Goal: Task Accomplishment & Management: Manage account settings

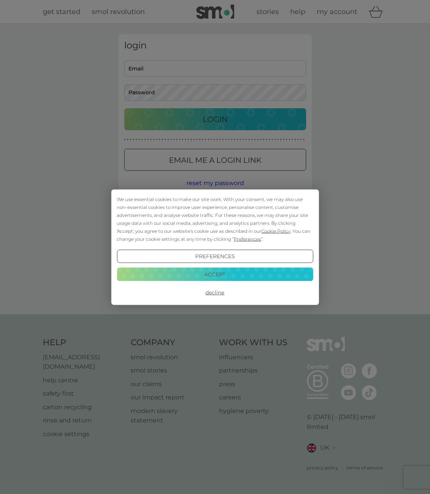
type input "[EMAIL_ADDRESS][DOMAIN_NAME]"
click at [226, 274] on button "Accept" at bounding box center [215, 275] width 196 height 14
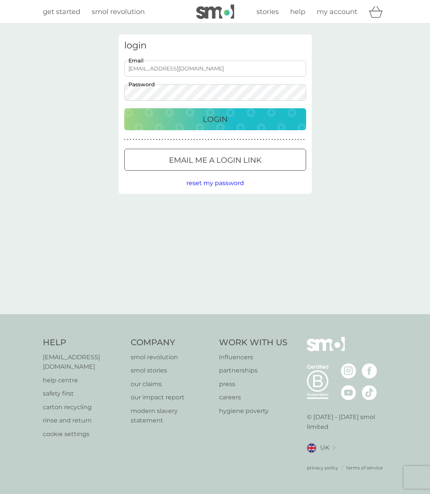
click at [216, 118] on p "Login" at bounding box center [214, 119] width 25 height 12
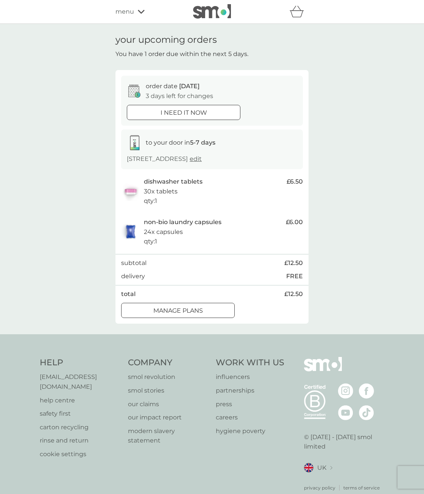
click at [189, 313] on div at bounding box center [177, 311] width 27 height 8
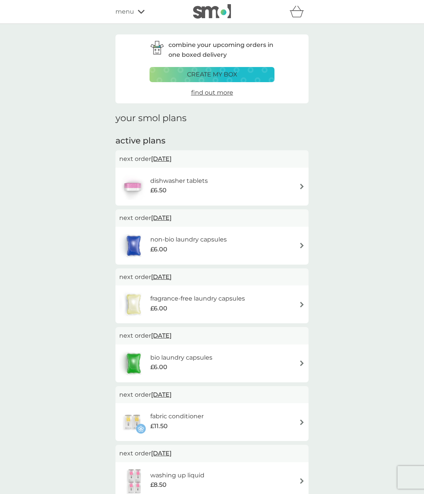
click at [171, 161] on span "13 Oct 2025" at bounding box center [161, 158] width 20 height 15
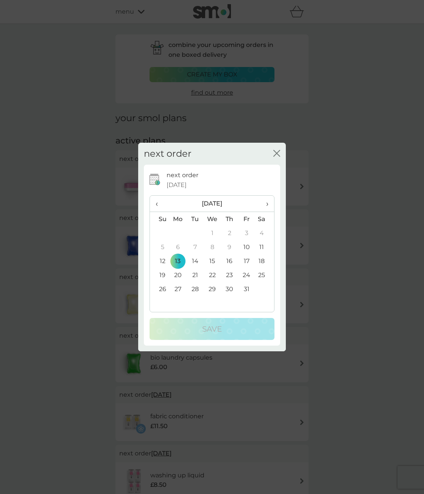
click at [280, 153] on div "next order close" at bounding box center [212, 154] width 148 height 22
click at [273, 151] on icon "close" at bounding box center [276, 153] width 7 height 7
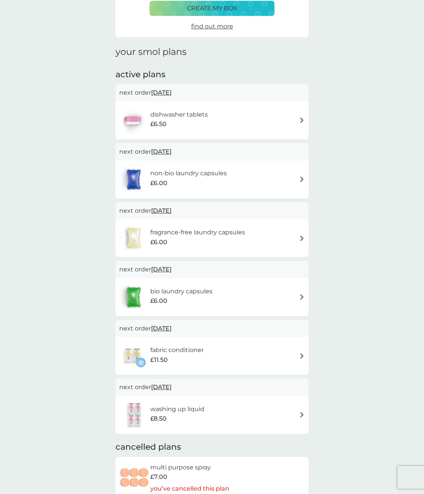
scroll to position [38, 0]
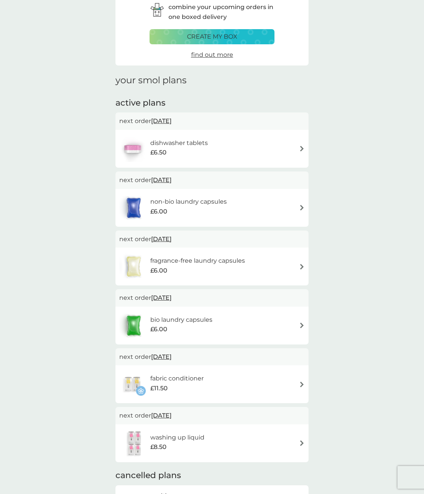
click at [301, 149] on img at bounding box center [302, 149] width 6 height 6
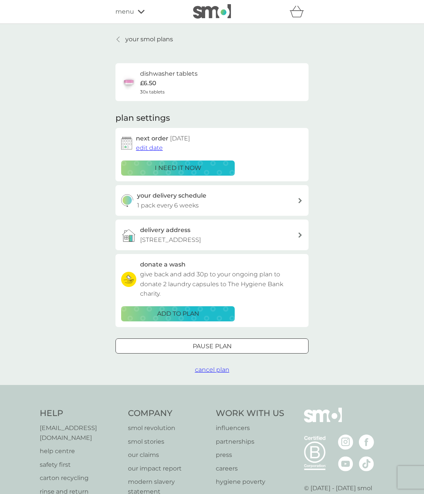
click at [211, 349] on div at bounding box center [211, 346] width 27 height 8
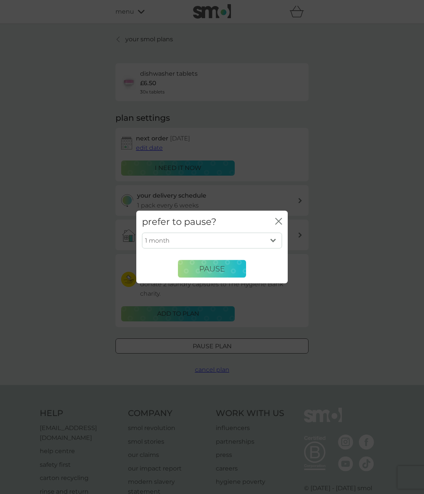
click at [271, 237] on select "1 month 2 months 3 months 4 months 5 months 6 months" at bounding box center [212, 241] width 140 height 16
select select "2"
click at [142, 233] on select "1 month 2 months 3 months 4 months 5 months 6 months" at bounding box center [212, 241] width 140 height 16
click at [197, 269] on button "Pause" at bounding box center [212, 269] width 68 height 18
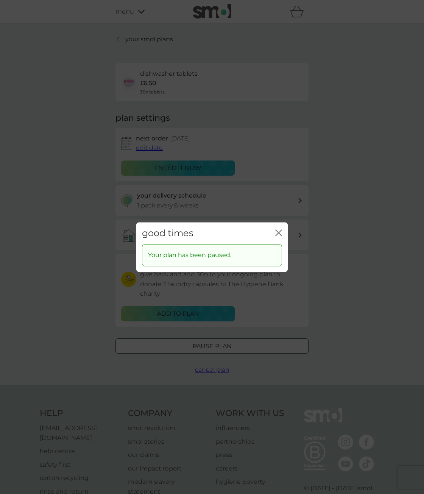
click at [280, 232] on icon "close" at bounding box center [278, 232] width 7 height 7
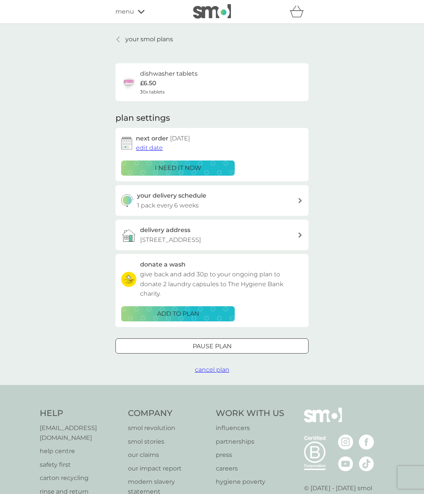
click at [118, 39] on icon at bounding box center [118, 39] width 3 height 6
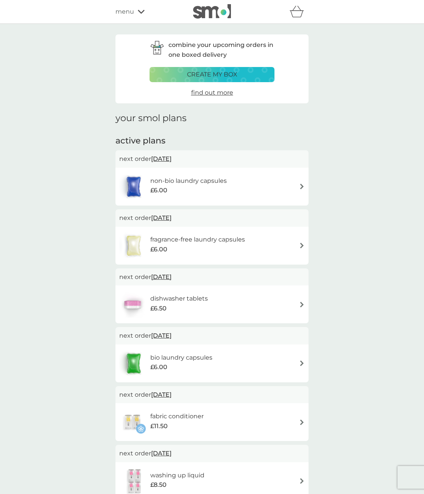
click at [300, 186] on img at bounding box center [302, 187] width 6 height 6
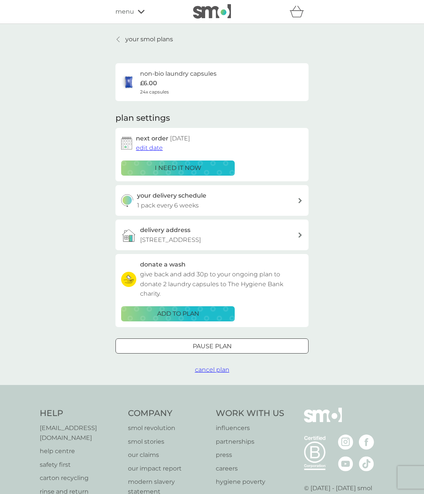
click at [212, 345] on div at bounding box center [211, 345] width 3 height 3
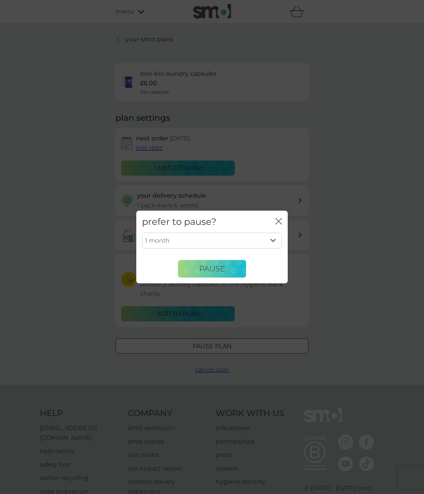
click at [271, 241] on select "1 month 2 months 3 months 4 months 5 months 6 months" at bounding box center [212, 241] width 140 height 16
select select "4"
click at [142, 233] on select "1 month 2 months 3 months 4 months 5 months 6 months" at bounding box center [212, 241] width 140 height 16
click at [213, 269] on span "Pause" at bounding box center [212, 268] width 26 height 9
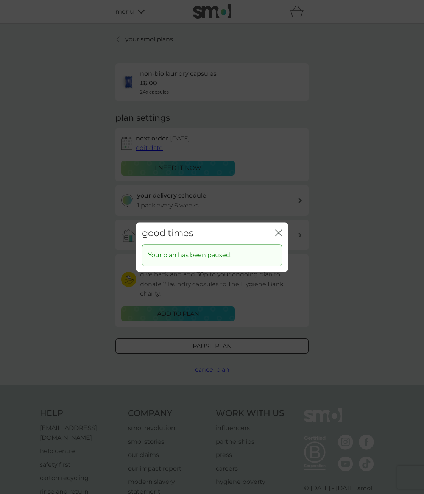
click at [281, 235] on icon "close" at bounding box center [280, 233] width 3 height 6
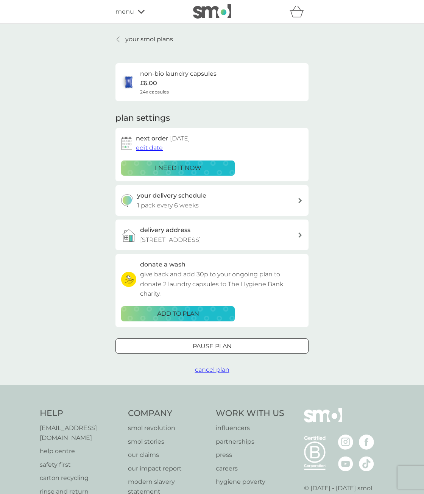
click at [148, 41] on p "your smol plans" at bounding box center [149, 39] width 48 height 10
